Goal: Information Seeking & Learning: Check status

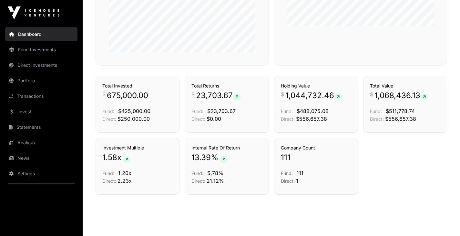
scroll to position [338, 0]
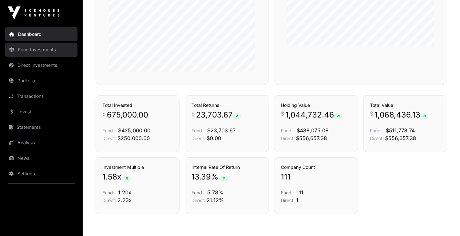
click at [38, 50] on link "Fund Investments" at bounding box center [41, 50] width 72 height 14
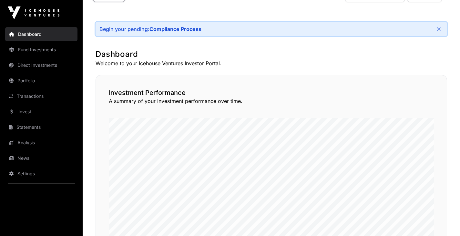
scroll to position [0, 0]
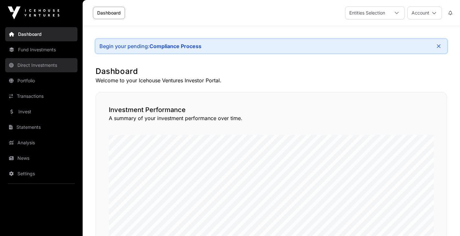
click at [34, 69] on link "Direct Investments" at bounding box center [41, 65] width 72 height 14
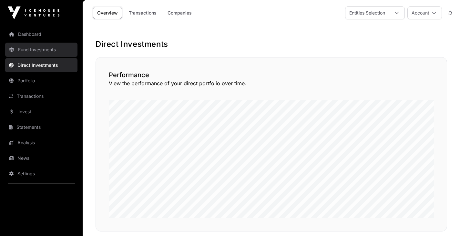
click at [47, 51] on link "Fund Investments" at bounding box center [41, 50] width 72 height 14
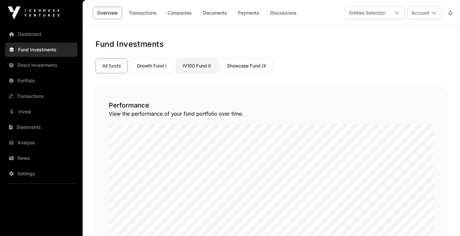
click at [196, 66] on link "IV100 Fund II" at bounding box center [197, 65] width 42 height 15
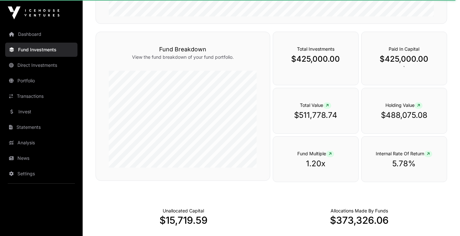
scroll to position [231, 0]
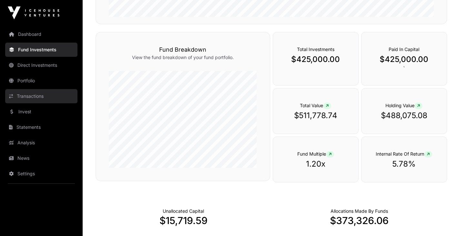
click at [44, 93] on link "Transactions" at bounding box center [41, 96] width 72 height 14
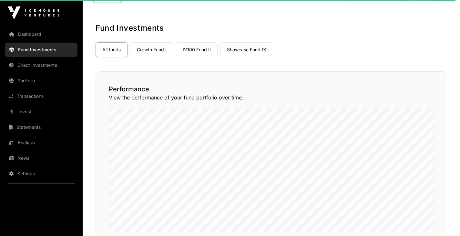
scroll to position [15, 0]
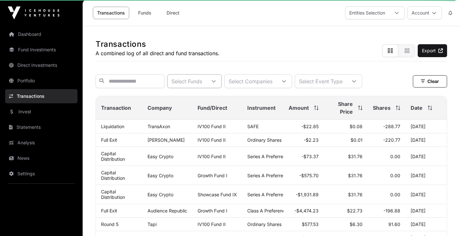
click at [216, 82] on icon at bounding box center [213, 81] width 5 height 5
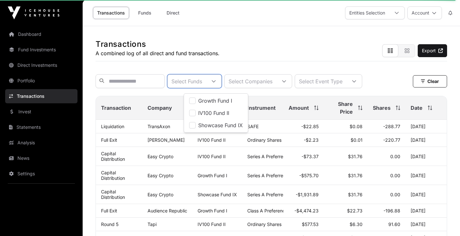
scroll to position [6, 4]
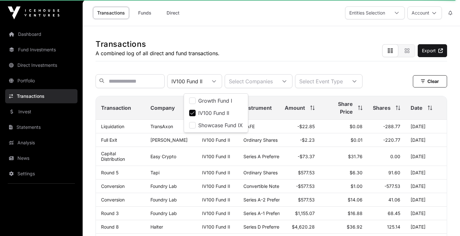
click at [399, 77] on div "IV100 Fund II Select Companies Select Event Type Clear" at bounding box center [271, 81] width 351 height 14
click at [287, 84] on icon at bounding box center [284, 81] width 5 height 5
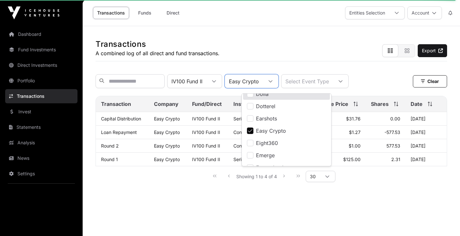
scroll to position [308, 0]
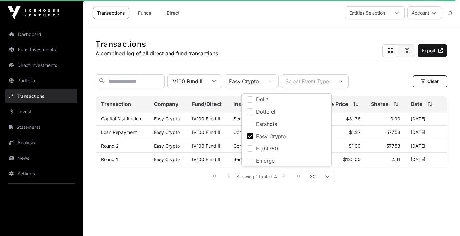
click at [331, 59] on div "Transactions A combined log of all direct and fund transactions. Export" at bounding box center [271, 43] width 351 height 35
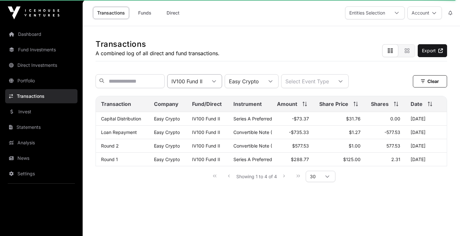
click at [222, 80] on div at bounding box center [213, 81] width 15 height 13
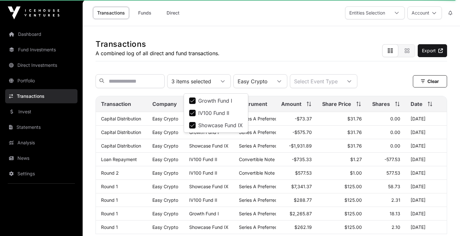
click at [348, 46] on div "Transactions A combined log of all direct and fund transactions. Export" at bounding box center [271, 43] width 351 height 35
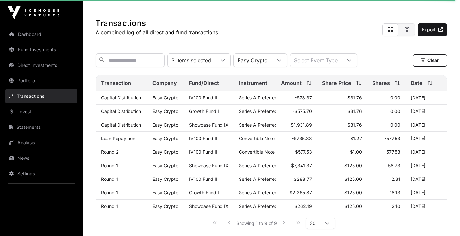
scroll to position [25, 0]
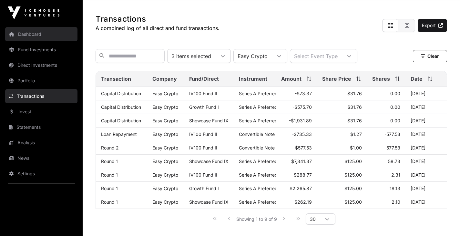
click at [34, 35] on link "Dashboard" at bounding box center [41, 34] width 72 height 14
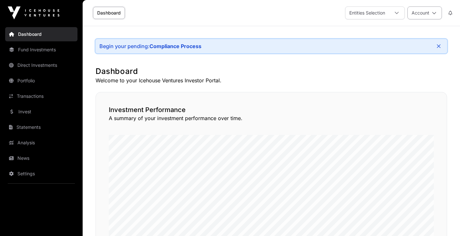
click at [432, 9] on button "Account" at bounding box center [424, 12] width 35 height 13
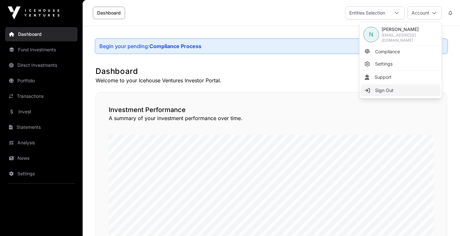
click at [390, 87] on span "Sign Out" at bounding box center [384, 90] width 18 height 6
